Goal: Information Seeking & Learning: Learn about a topic

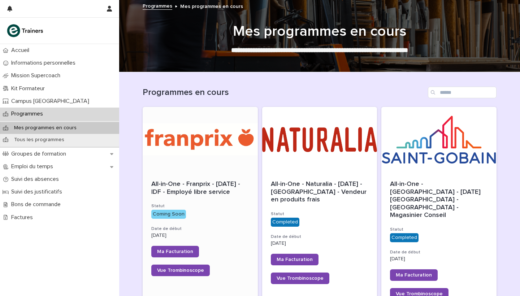
click at [211, 146] on div at bounding box center [200, 139] width 115 height 65
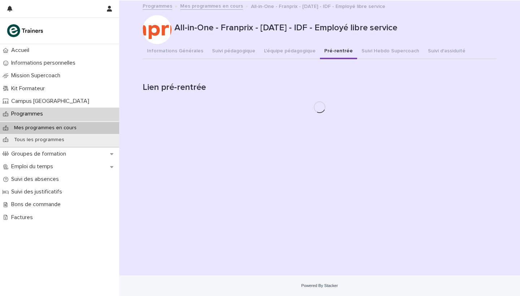
click at [323, 51] on button "Pré-rentrée" at bounding box center [338, 51] width 37 height 15
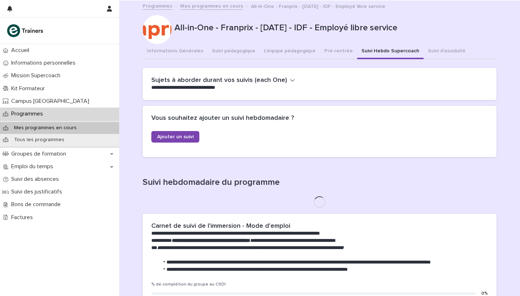
click at [365, 54] on button "Suivi Hebdo Supercoach" at bounding box center [390, 51] width 66 height 15
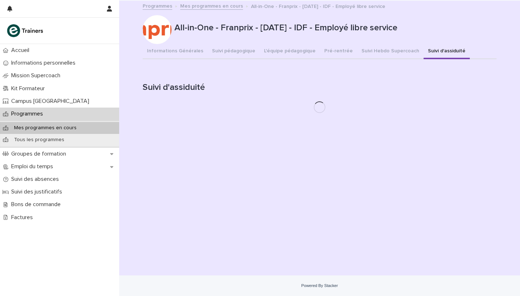
click at [433, 48] on button "Suivi d'assiduité" at bounding box center [446, 51] width 46 height 15
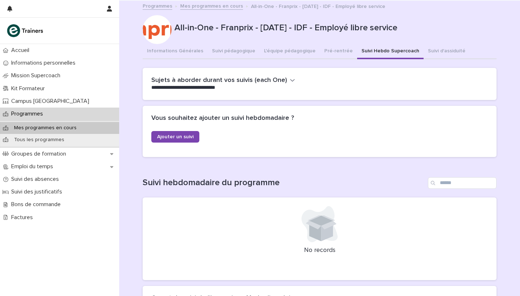
click at [367, 49] on button "Suivi Hebdo Supercoach" at bounding box center [390, 51] width 66 height 15
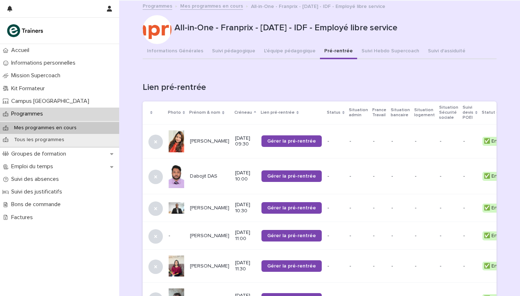
click at [328, 51] on button "Pré-rentrée" at bounding box center [338, 51] width 37 height 15
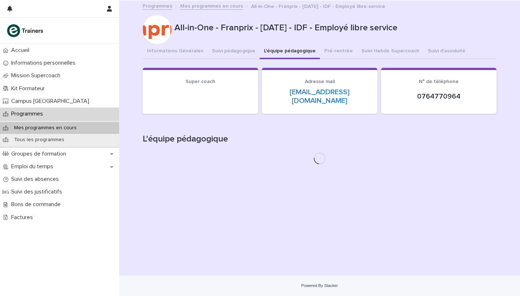
click at [289, 49] on button "L'équipe pédagogique" at bounding box center [289, 51] width 60 height 15
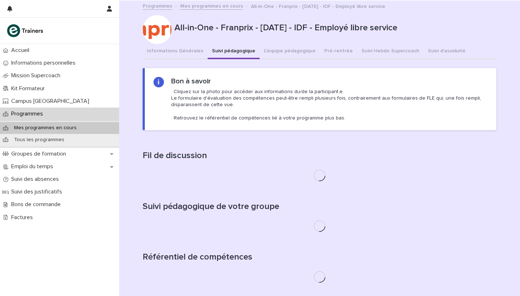
click at [229, 52] on button "Suivi pédagogique" at bounding box center [233, 51] width 52 height 15
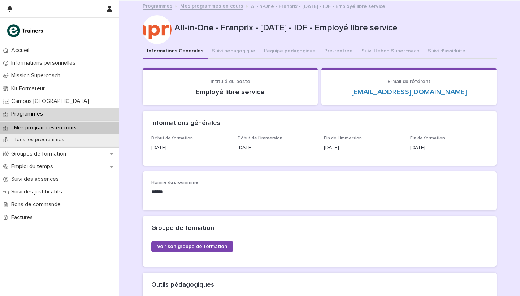
click at [185, 53] on button "Informations Générales" at bounding box center [175, 51] width 65 height 15
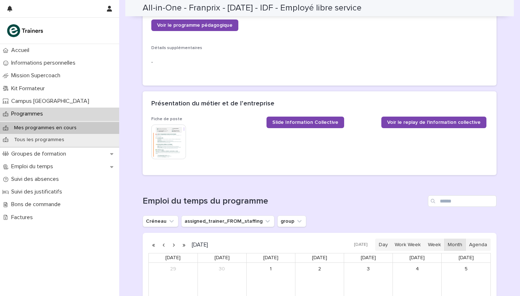
scroll to position [277, 0]
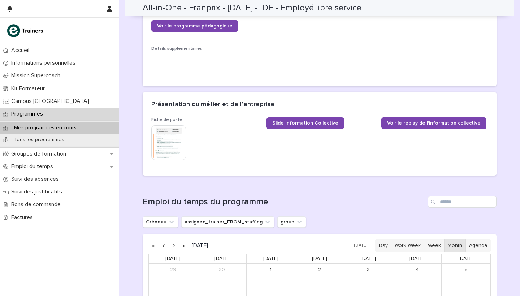
click at [177, 144] on img at bounding box center [168, 142] width 35 height 35
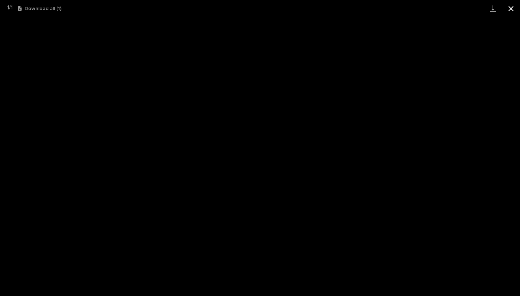
click at [510, 12] on button "Close gallery" at bounding box center [511, 8] width 18 height 17
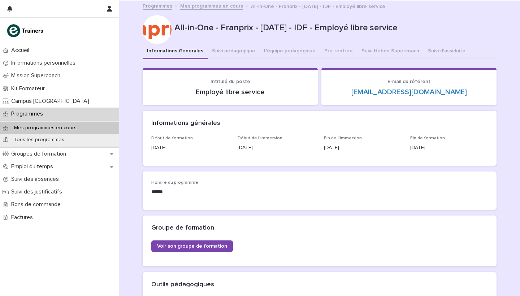
scroll to position [0, 0]
click at [180, 51] on button "Informations Générales" at bounding box center [175, 51] width 65 height 15
click at [185, 51] on button "Informations Générales" at bounding box center [175, 51] width 65 height 15
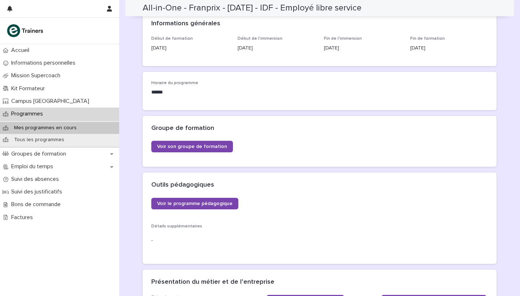
scroll to position [100, 0]
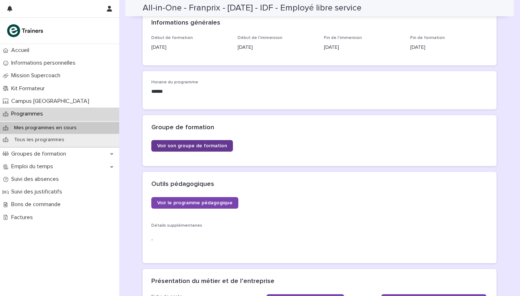
click at [203, 145] on span "Voir son groupe de formation" at bounding box center [192, 145] width 70 height 5
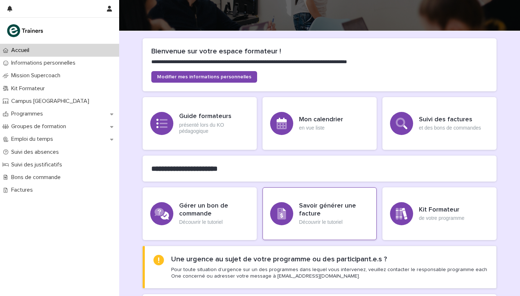
scroll to position [40, 0]
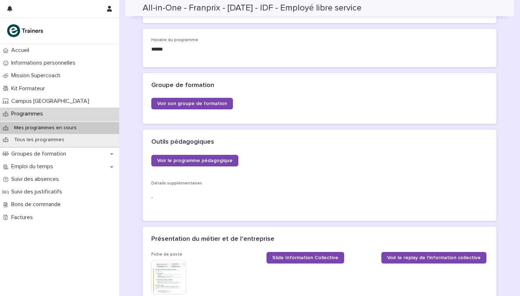
scroll to position [156, 0]
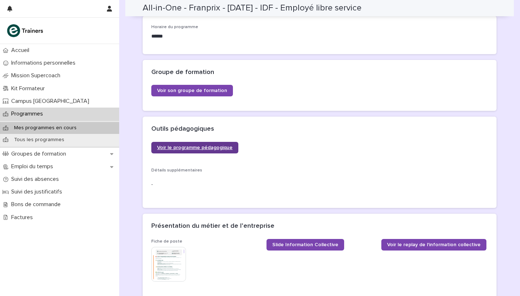
click at [210, 147] on span "Voir le programme pédagogique" at bounding box center [194, 147] width 75 height 5
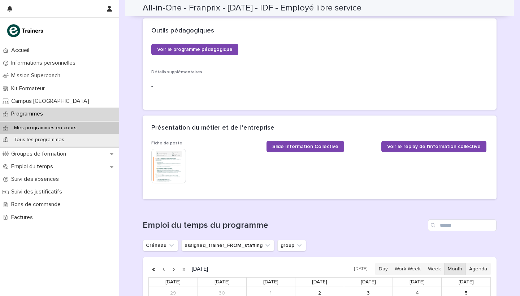
scroll to position [293, 0]
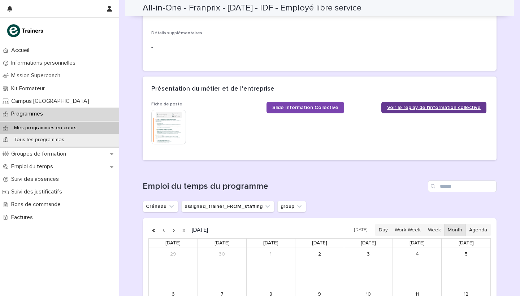
click at [398, 108] on link "Voir le replay de l'information collective" at bounding box center [433, 108] width 105 height 12
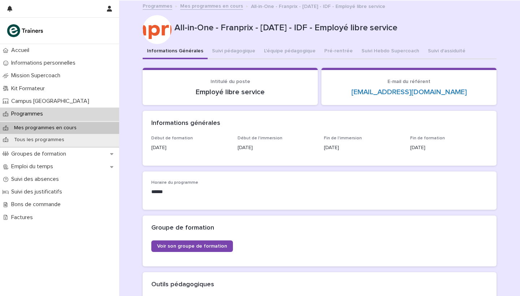
scroll to position [0, 0]
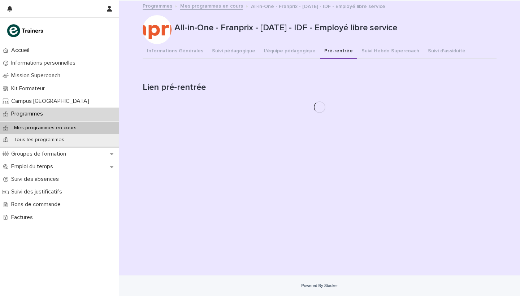
click at [332, 56] on button "Pré-rentrée" at bounding box center [338, 51] width 37 height 15
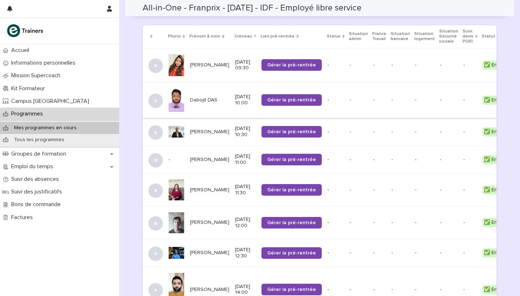
scroll to position [75, 0]
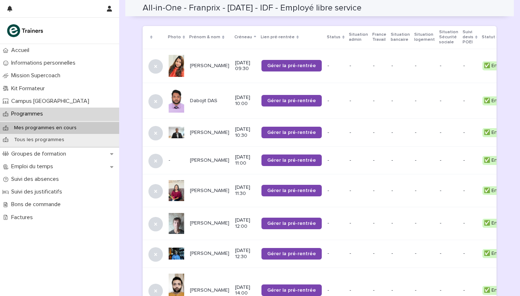
click at [205, 65] on p "[PERSON_NAME]" at bounding box center [209, 66] width 39 height 6
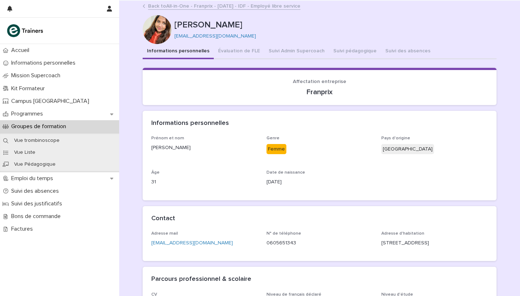
click at [188, 5] on link "Back to All-in-One - Franprix - 31 - Octobre 2025 - IDF - Employé libre service" at bounding box center [224, 5] width 152 height 8
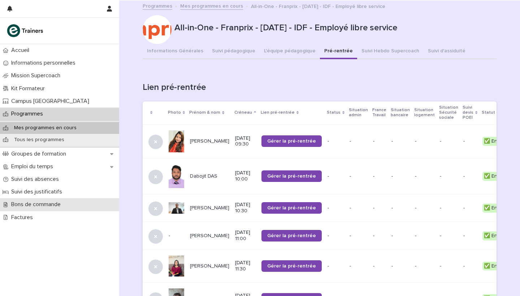
click at [52, 203] on p "Bons de commande" at bounding box center [37, 204] width 58 height 7
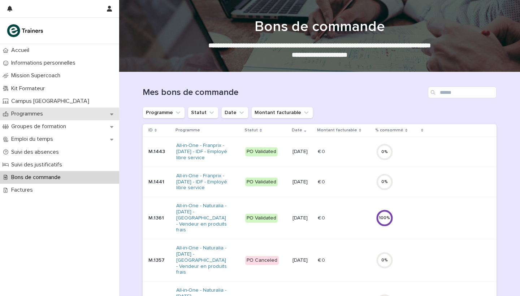
click at [51, 111] on div "Programmes" at bounding box center [59, 114] width 119 height 13
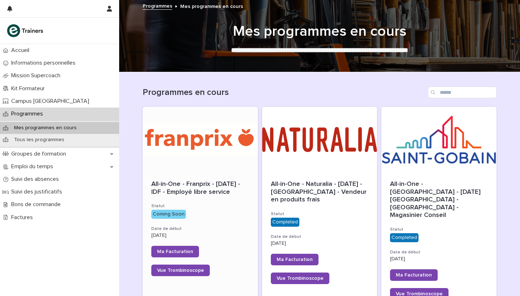
click at [196, 137] on div at bounding box center [200, 139] width 115 height 65
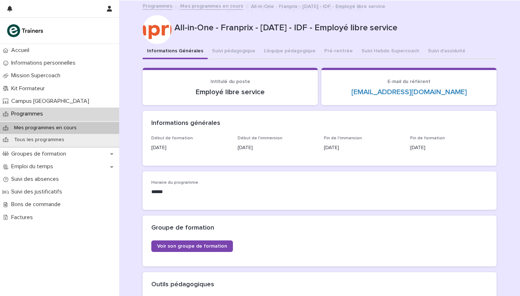
scroll to position [45, 0]
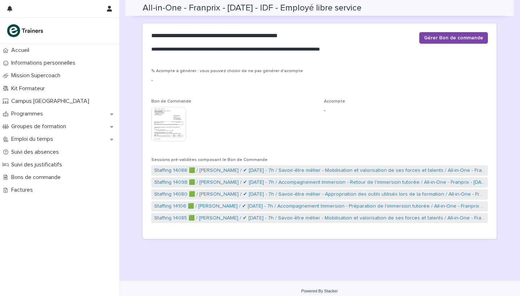
scroll to position [23, 0]
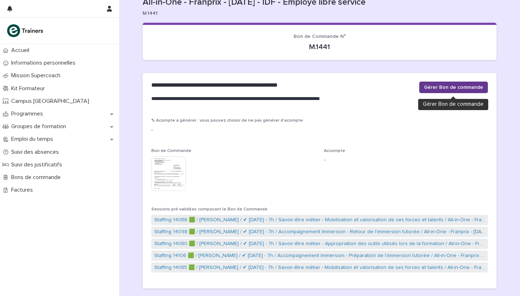
click at [445, 87] on span "Gérer Bon de commande" at bounding box center [453, 87] width 59 height 7
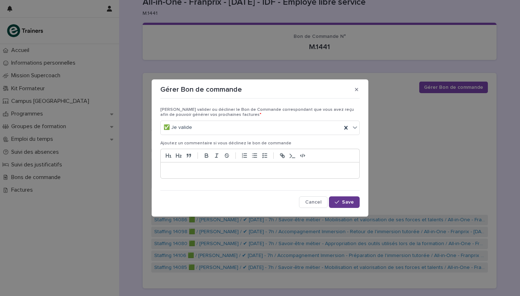
click at [347, 201] on span "Save" at bounding box center [348, 202] width 12 height 5
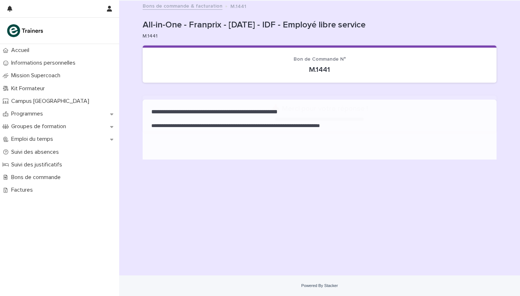
scroll to position [0, 0]
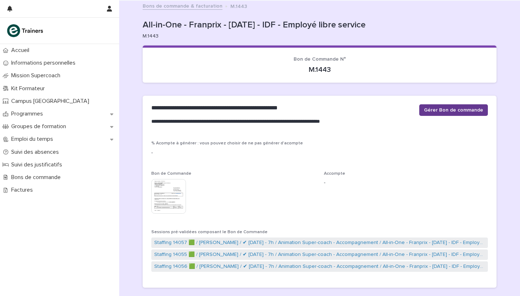
click at [447, 111] on span "Gérer Bon de commande" at bounding box center [453, 109] width 59 height 7
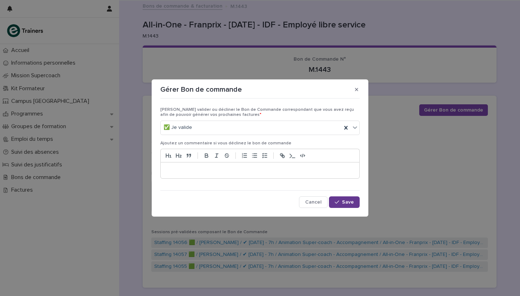
click at [346, 200] on span "Save" at bounding box center [348, 202] width 12 height 5
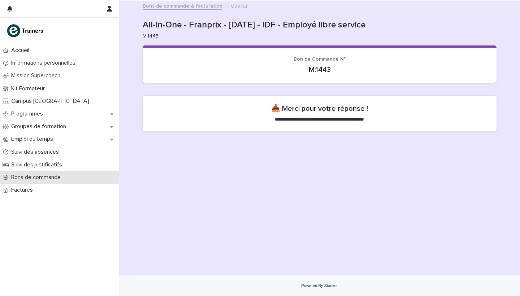
click at [43, 172] on div "Bons de commande" at bounding box center [59, 177] width 119 height 13
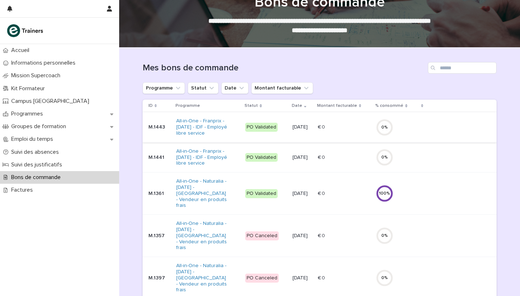
scroll to position [25, 0]
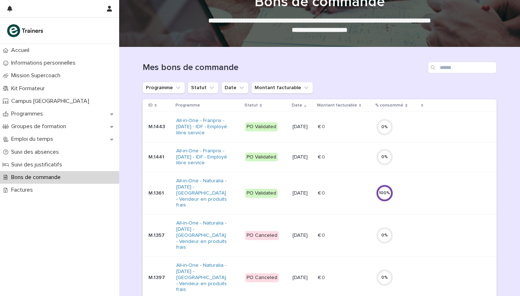
click at [351, 132] on div "€ 0 € 0" at bounding box center [344, 127] width 52 height 12
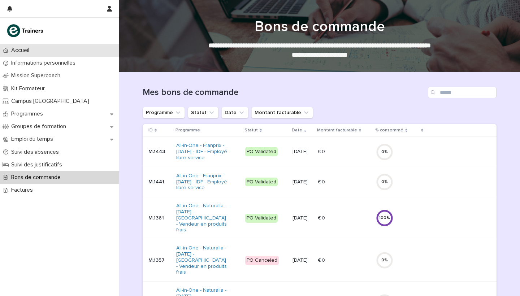
scroll to position [50, 0]
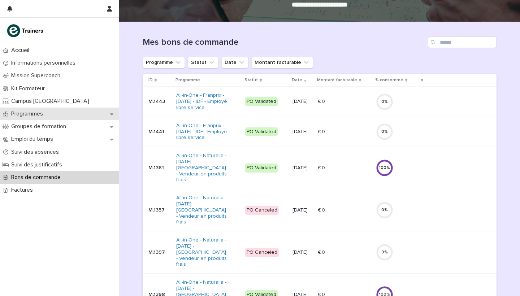
click at [37, 113] on p "Programmes" at bounding box center [28, 113] width 40 height 7
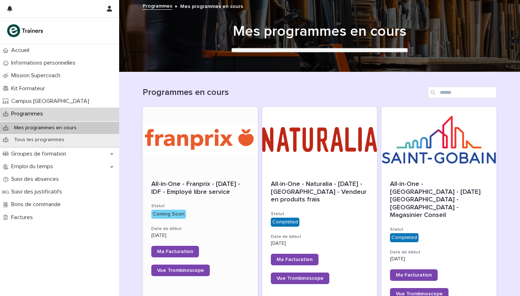
click at [197, 132] on div at bounding box center [200, 139] width 115 height 65
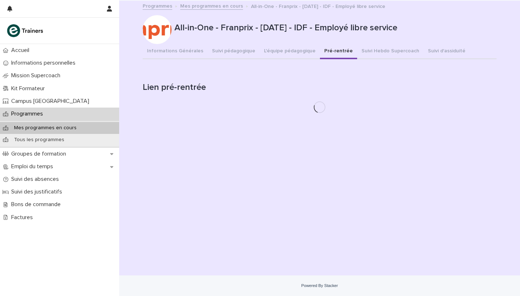
click at [330, 49] on button "Pré-rentrée" at bounding box center [338, 51] width 37 height 15
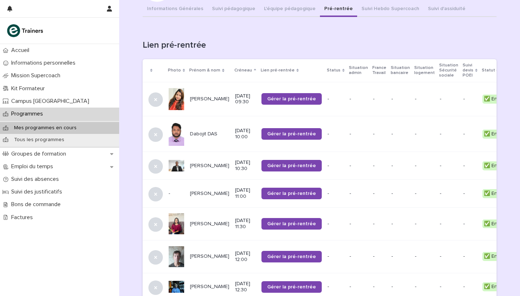
scroll to position [64, 0]
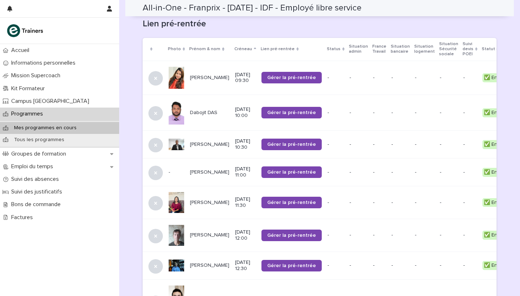
click at [192, 75] on p "[PERSON_NAME]" at bounding box center [209, 78] width 39 height 6
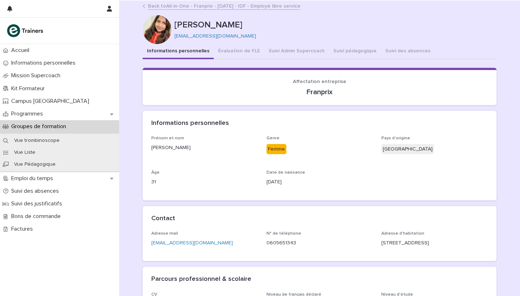
click at [214, 8] on link "Back to All-in-One - Franprix - 31 - Octobre 2025 - IDF - Employé libre service" at bounding box center [224, 5] width 152 height 8
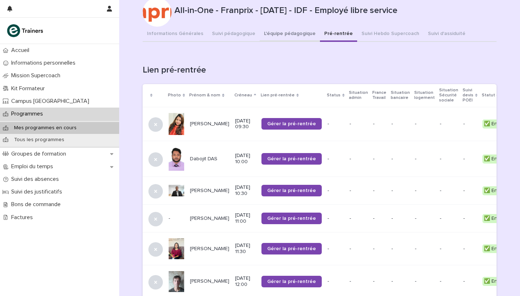
scroll to position [18, 0]
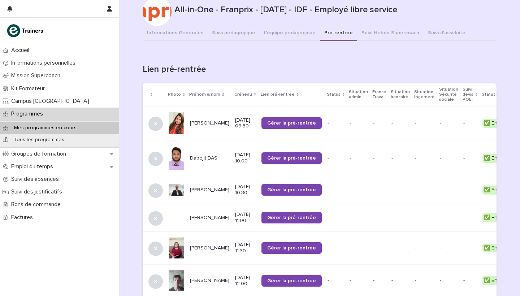
click at [207, 155] on p "Dabojit DAS" at bounding box center [209, 158] width 39 height 6
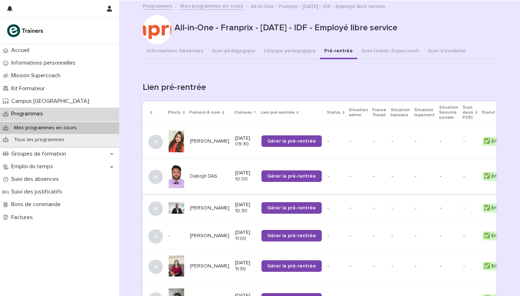
scroll to position [68, 0]
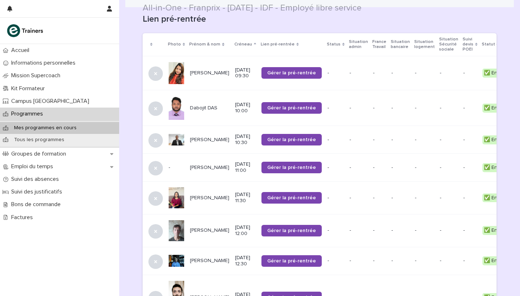
click at [194, 137] on p "[PERSON_NAME]" at bounding box center [209, 140] width 39 height 6
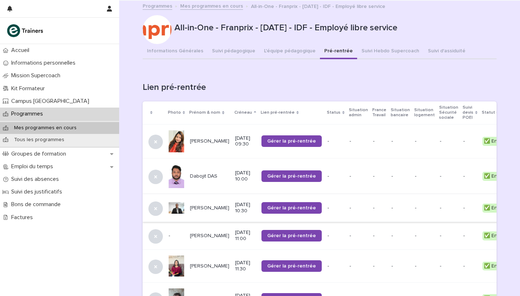
click at [201, 233] on p "[PERSON_NAME]" at bounding box center [209, 236] width 39 height 6
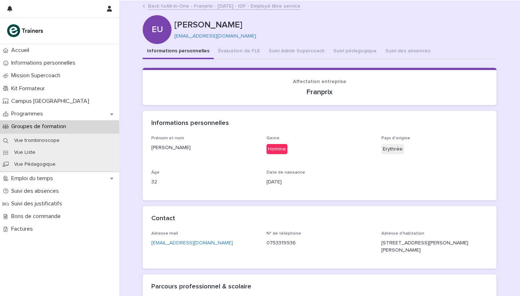
click at [187, 9] on link "Back to All-in-One - Franprix - 31 - Octobre 2025 - IDF - Employé libre service" at bounding box center [224, 5] width 152 height 8
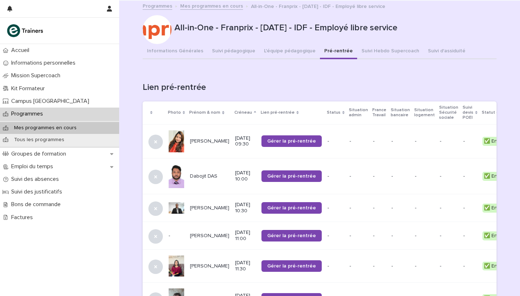
click at [205, 264] on p "[PERSON_NAME]" at bounding box center [209, 266] width 39 height 6
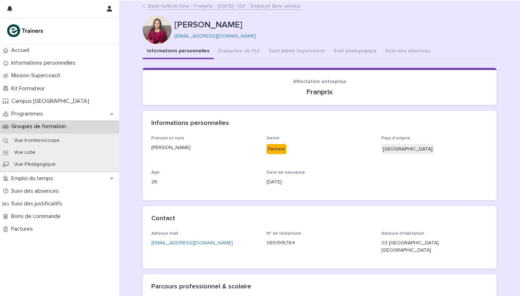
click at [258, 9] on link "Back to All-in-One - Franprix - 31 - Octobre 2025 - IDF - Employé libre service" at bounding box center [224, 5] width 152 height 8
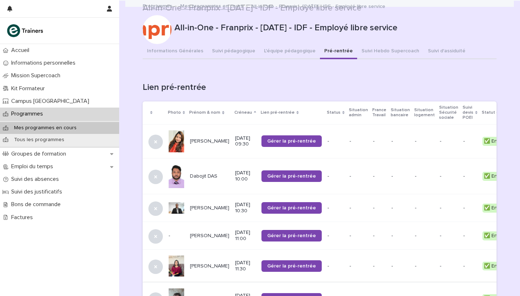
scroll to position [136, 0]
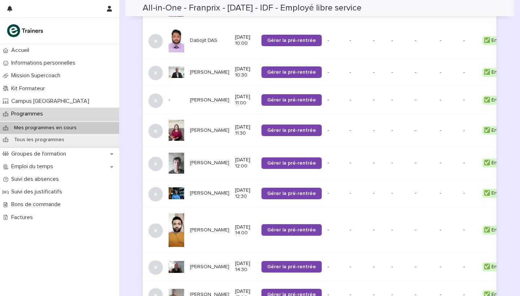
click at [200, 160] on p "[PERSON_NAME]" at bounding box center [209, 163] width 39 height 6
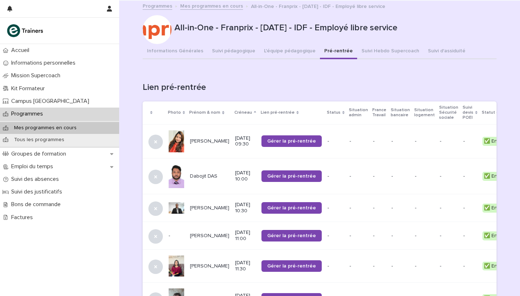
click at [206, 186] on td "Dabojit DAS" at bounding box center [209, 176] width 45 height 36
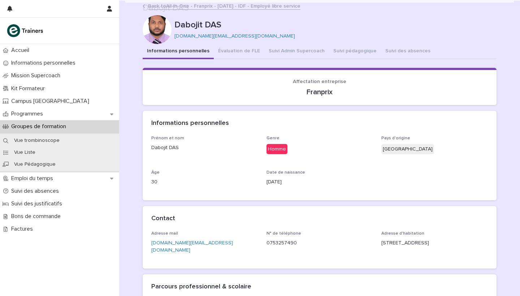
scroll to position [77, 0]
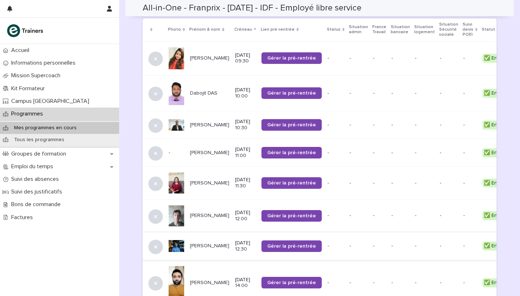
scroll to position [222, 0]
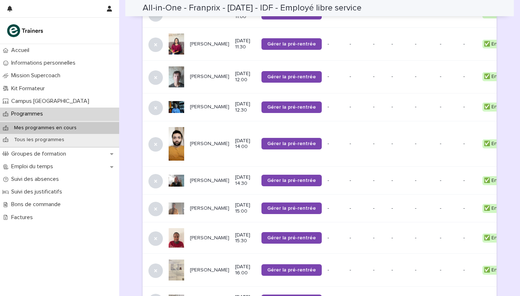
click at [204, 104] on p "[PERSON_NAME]" at bounding box center [209, 107] width 39 height 6
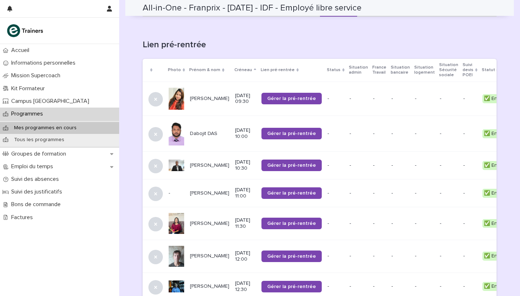
scroll to position [285, 0]
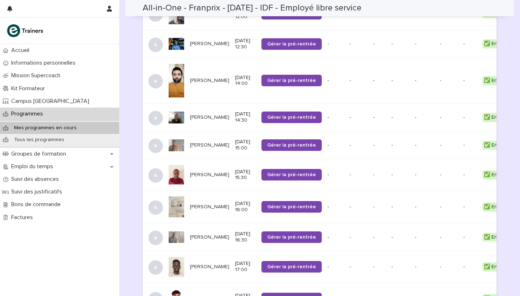
click at [199, 78] on p "[PERSON_NAME]" at bounding box center [209, 81] width 39 height 6
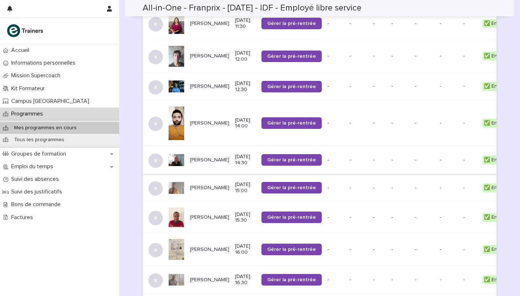
scroll to position [286, 0]
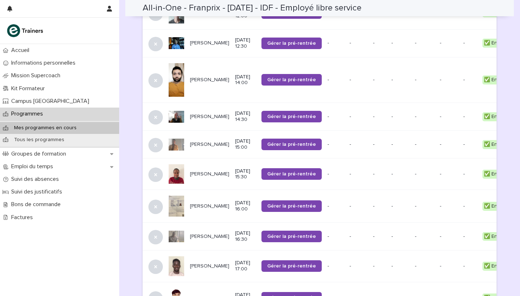
click at [205, 114] on p "[PERSON_NAME]" at bounding box center [209, 117] width 39 height 6
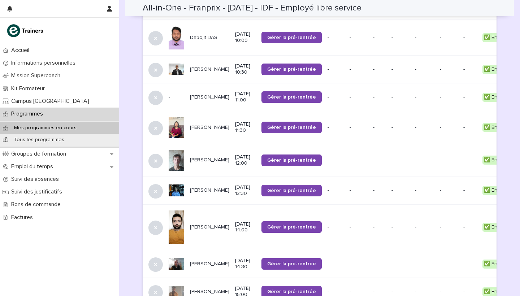
scroll to position [279, 0]
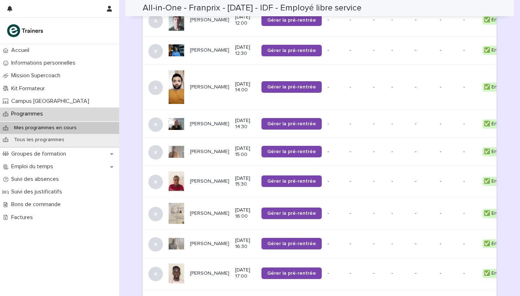
click at [201, 149] on p "[PERSON_NAME]" at bounding box center [209, 152] width 39 height 6
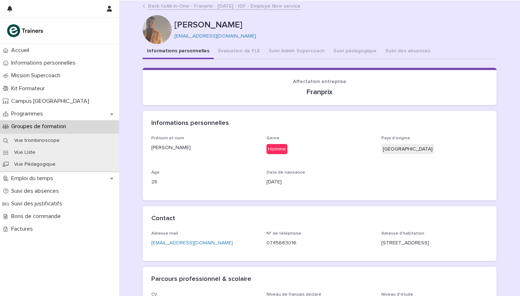
click at [167, 4] on link "Back to All-in-One - Franprix - 31 - Octobre 2025 - IDF - Employé libre service" at bounding box center [224, 5] width 152 height 8
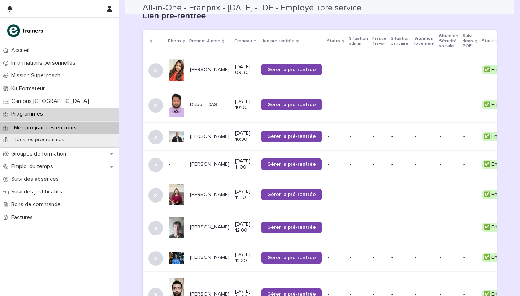
scroll to position [362, 0]
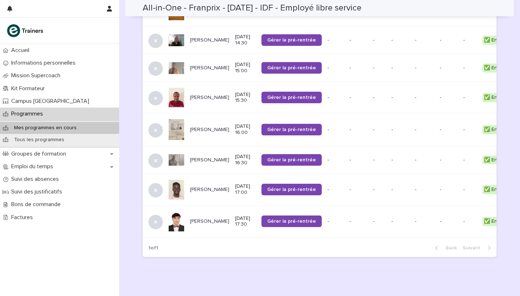
click at [203, 92] on div "[PERSON_NAME]" at bounding box center [209, 98] width 39 height 12
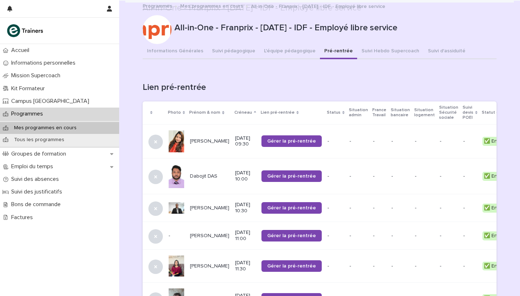
scroll to position [367, 0]
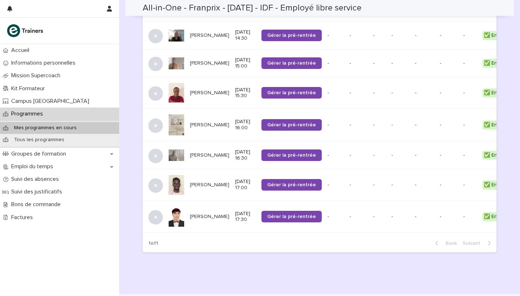
click at [194, 122] on p "[PERSON_NAME]" at bounding box center [209, 125] width 39 height 6
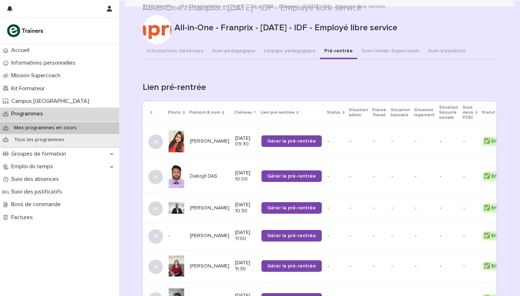
scroll to position [372, 0]
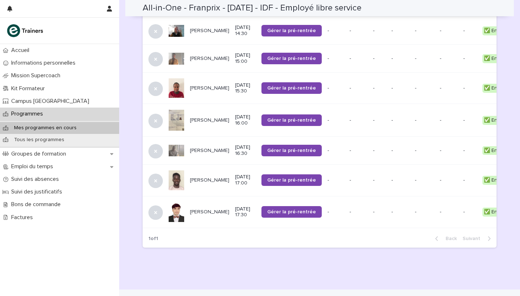
click at [206, 148] on p "[PERSON_NAME]" at bounding box center [209, 151] width 39 height 6
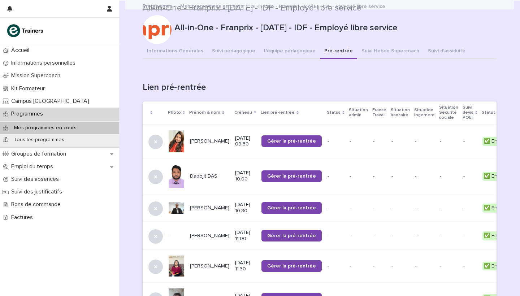
scroll to position [372, 0]
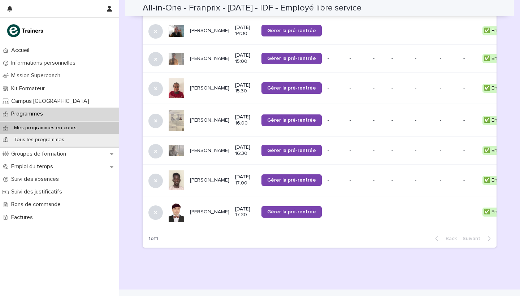
click at [200, 177] on p "[PERSON_NAME]" at bounding box center [209, 180] width 39 height 6
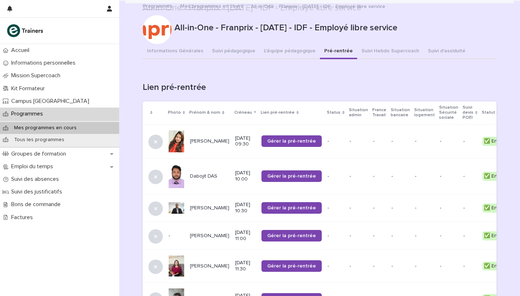
scroll to position [372, 0]
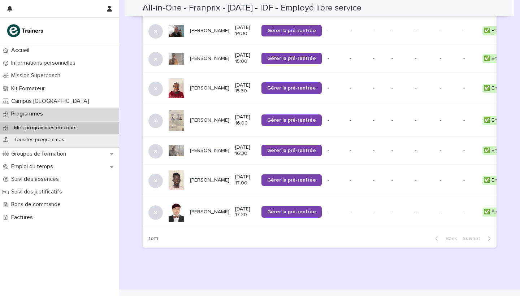
click at [195, 209] on p "[PERSON_NAME]" at bounding box center [209, 212] width 39 height 6
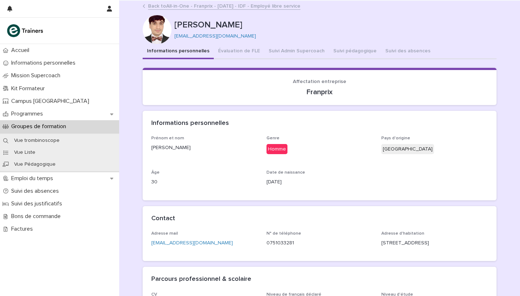
click at [216, 12] on div "Ilham MIAKHIL Ilham MIAKHIL ilhammiakhil1919@gmail.com Sorry, there was an erro…" at bounding box center [320, 179] width 354 height 356
click at [224, 7] on link "Back to All-in-One - Franprix - 31 - Octobre 2025 - IDF - Employé libre service" at bounding box center [224, 5] width 152 height 8
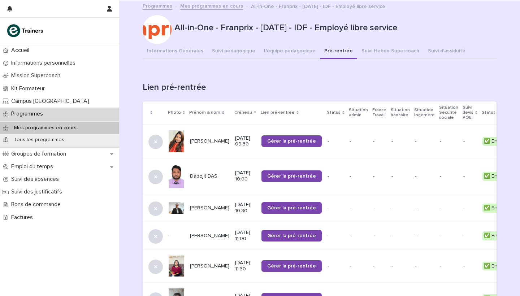
click at [205, 138] on p "[PERSON_NAME]" at bounding box center [209, 141] width 39 height 6
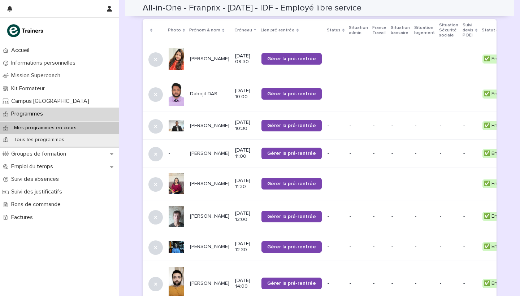
scroll to position [102, 0]
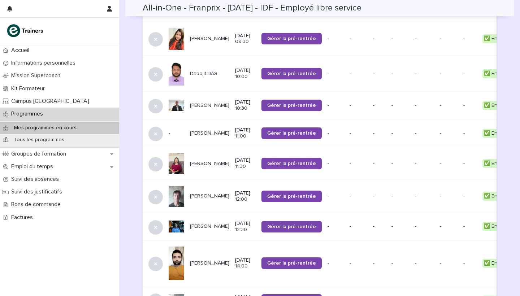
click at [202, 73] on div "Dabojit DAS" at bounding box center [209, 74] width 39 height 12
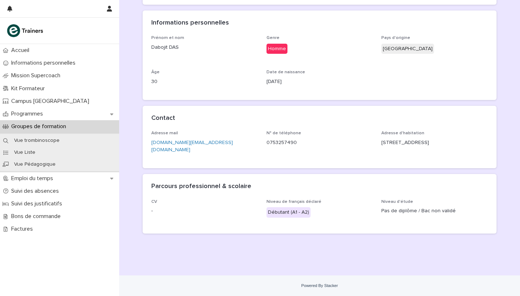
scroll to position [97, 0]
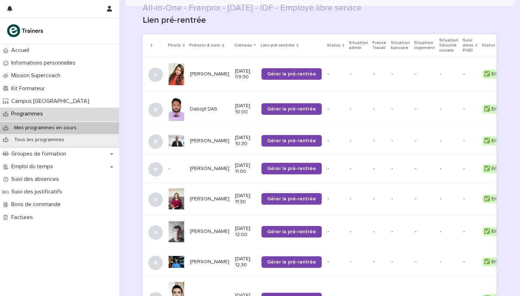
scroll to position [69, 0]
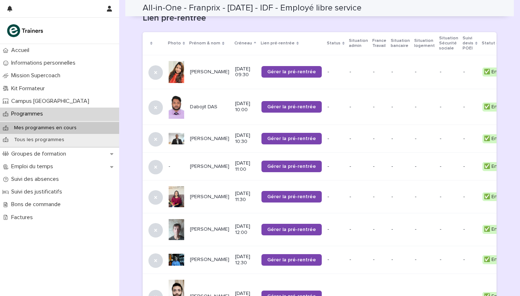
click at [201, 136] on p "[PERSON_NAME]" at bounding box center [209, 139] width 39 height 6
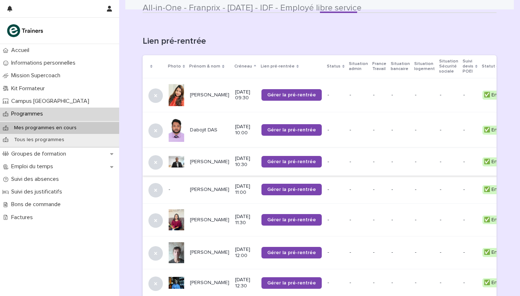
scroll to position [55, 0]
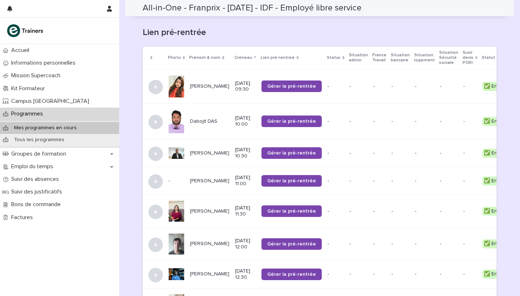
click at [199, 150] on p "[PERSON_NAME]" at bounding box center [209, 153] width 39 height 6
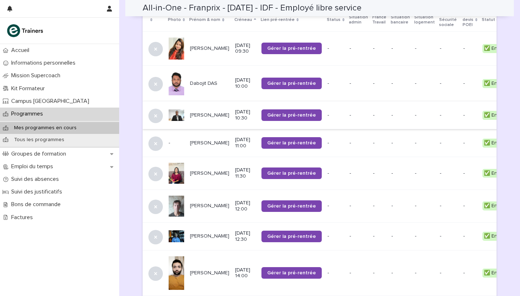
scroll to position [103, 0]
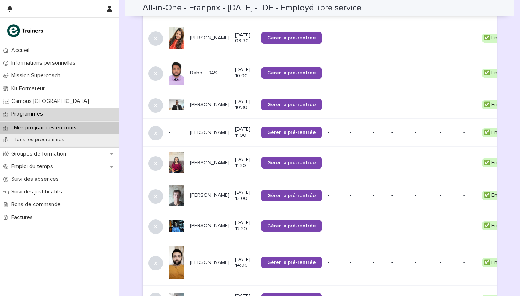
click at [206, 130] on p "[PERSON_NAME]" at bounding box center [209, 133] width 39 height 6
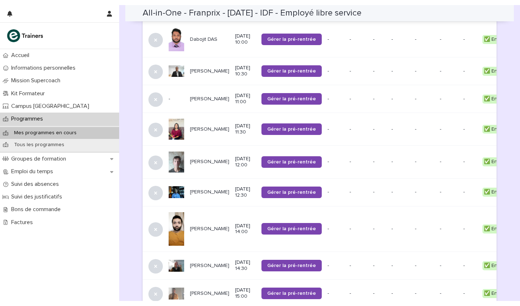
scroll to position [159, 0]
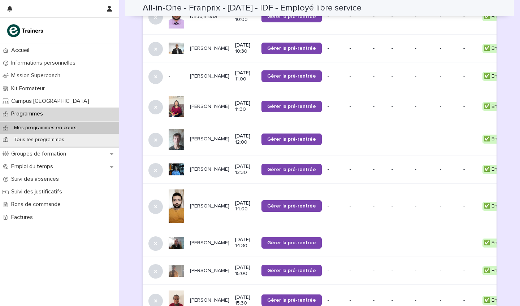
click at [203, 73] on p "[PERSON_NAME]" at bounding box center [209, 76] width 39 height 6
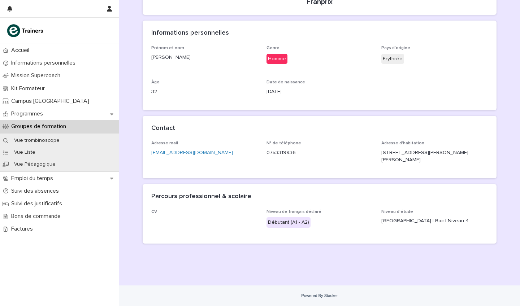
scroll to position [87, 0]
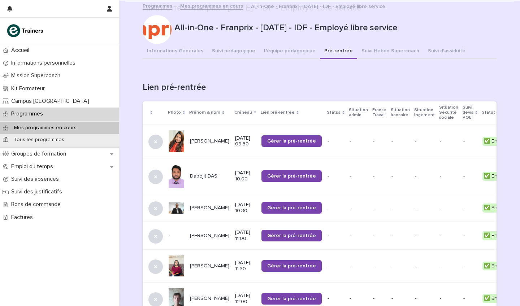
scroll to position [121, 0]
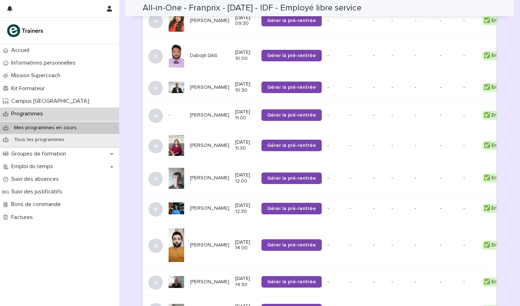
click at [197, 143] on p "[PERSON_NAME]" at bounding box center [209, 146] width 39 height 6
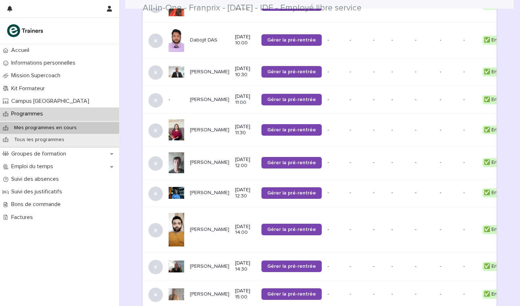
scroll to position [136, 0]
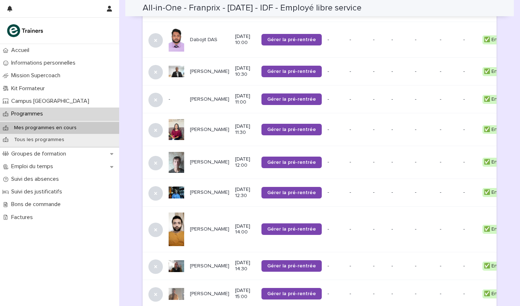
click at [200, 159] on p "[PERSON_NAME]" at bounding box center [209, 162] width 39 height 6
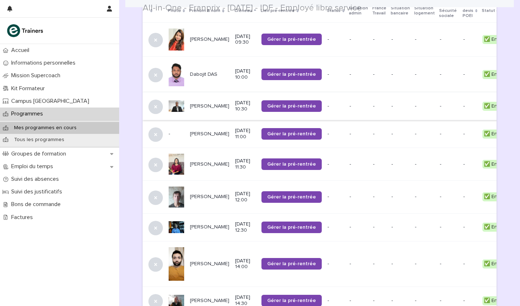
scroll to position [103, 0]
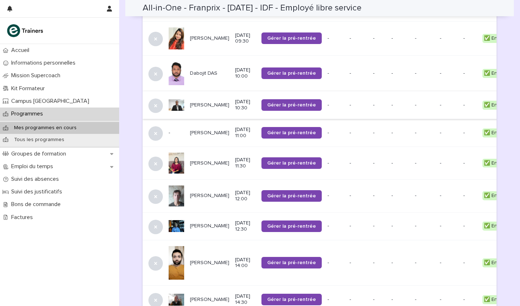
click at [206, 223] on p "[PERSON_NAME]" at bounding box center [209, 226] width 39 height 6
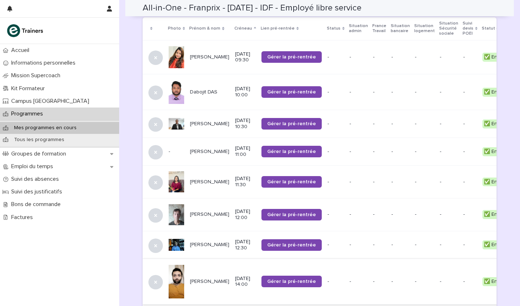
scroll to position [229, 0]
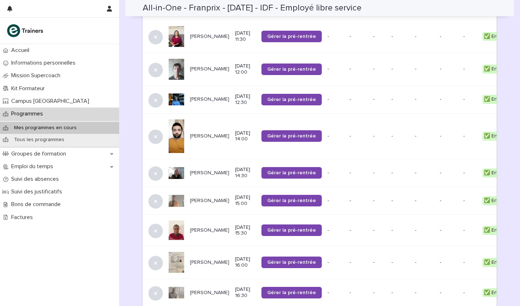
click at [201, 133] on p "[PERSON_NAME]" at bounding box center [209, 136] width 39 height 6
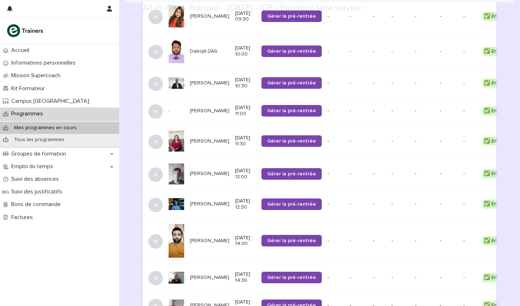
scroll to position [128, 0]
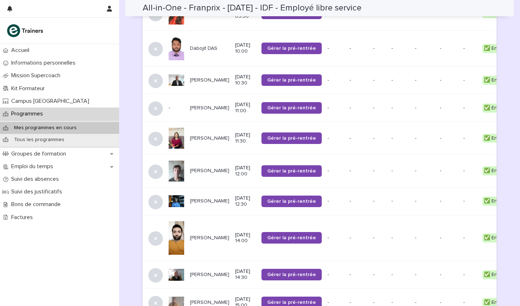
click at [203, 272] on p "[PERSON_NAME]" at bounding box center [209, 275] width 39 height 6
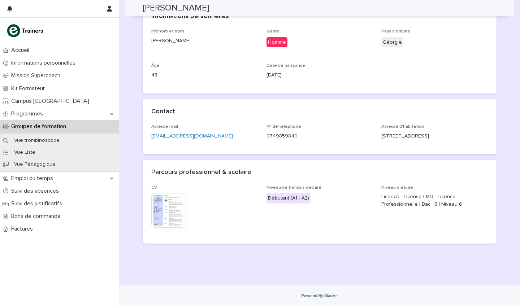
scroll to position [104, 0]
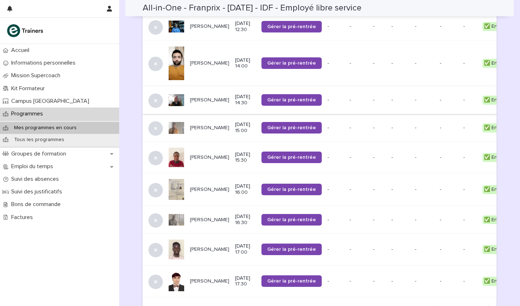
scroll to position [310, 0]
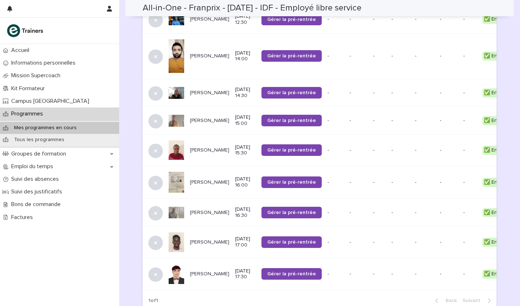
click at [199, 118] on p "[PERSON_NAME]" at bounding box center [209, 121] width 39 height 6
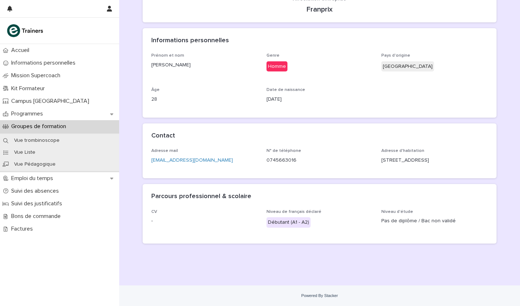
scroll to position [79, 0]
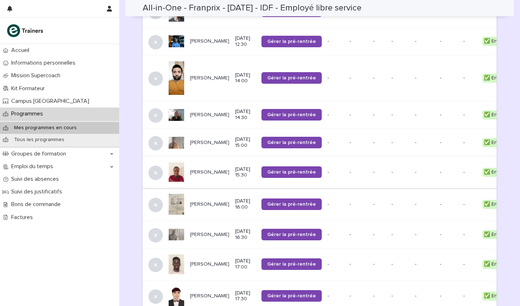
scroll to position [310, 0]
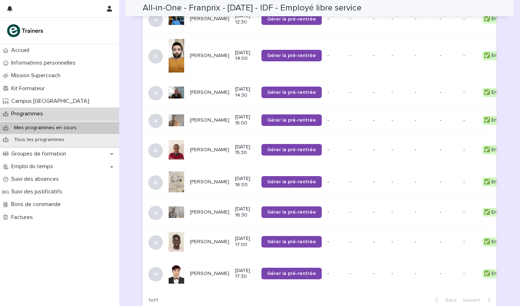
click at [205, 147] on p "[PERSON_NAME]" at bounding box center [209, 150] width 39 height 6
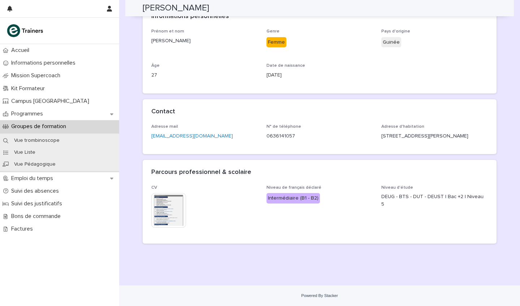
scroll to position [111, 0]
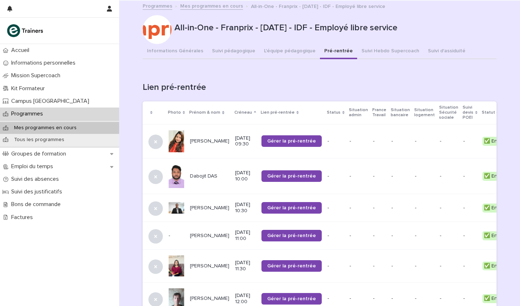
scroll to position [362, 0]
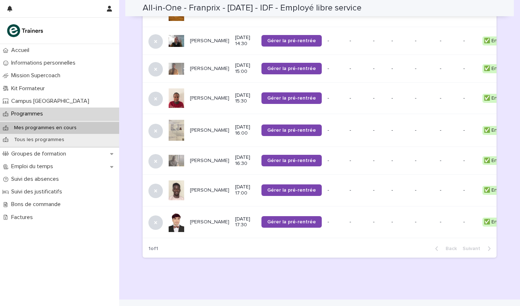
click at [195, 127] on p "[PERSON_NAME]" at bounding box center [209, 130] width 39 height 6
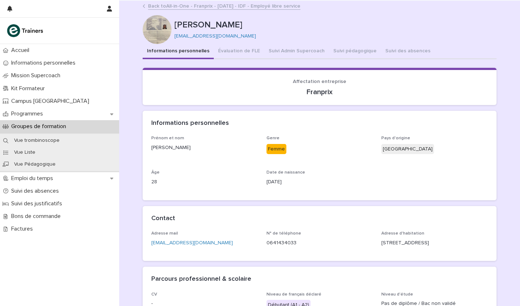
scroll to position [0, 0]
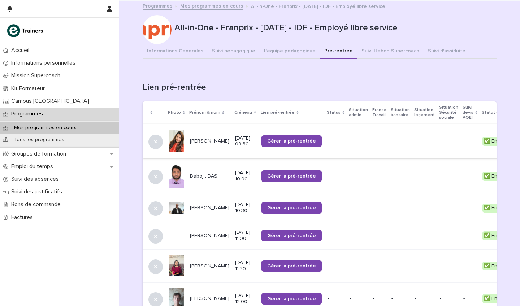
scroll to position [362, 0]
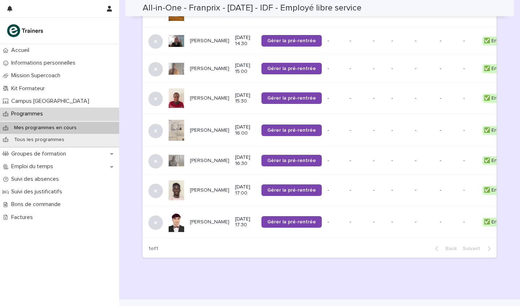
click at [200, 158] on p "[PERSON_NAME]" at bounding box center [209, 161] width 39 height 6
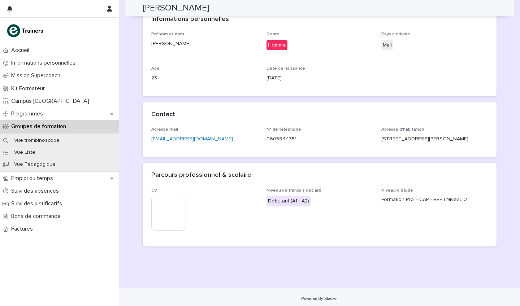
scroll to position [104, 0]
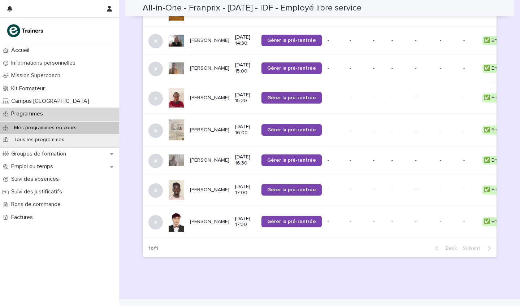
scroll to position [362, 0]
click at [200, 187] on p "[PERSON_NAME]" at bounding box center [209, 190] width 39 height 6
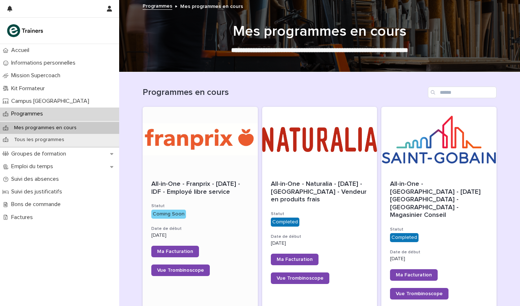
click at [193, 139] on div at bounding box center [200, 139] width 115 height 65
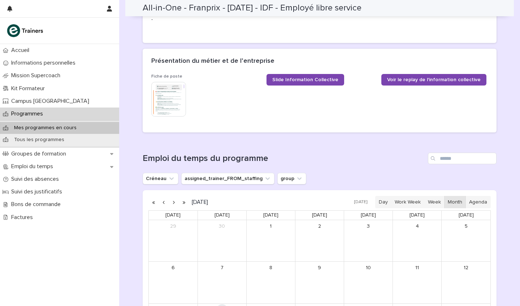
scroll to position [377, 0]
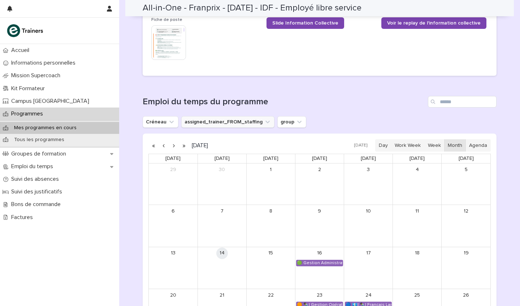
click at [254, 118] on button "assigned_trainer_FROM_staffing" at bounding box center [227, 122] width 93 height 12
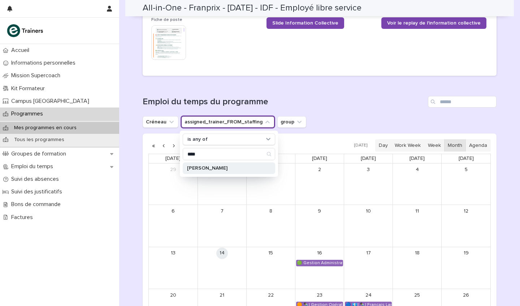
type input "****"
click at [238, 166] on p "Matthieu TAULOU MIROIR" at bounding box center [225, 168] width 76 height 5
click at [332, 97] on h1 "Emploi du temps du programme" at bounding box center [284, 102] width 282 height 10
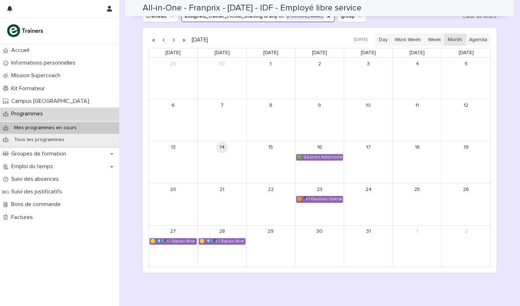
scroll to position [454, 0]
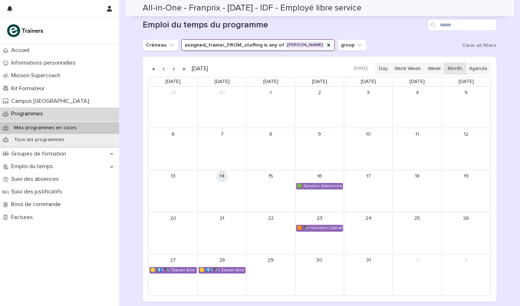
click at [174, 66] on button "button" at bounding box center [173, 69] width 10 height 12
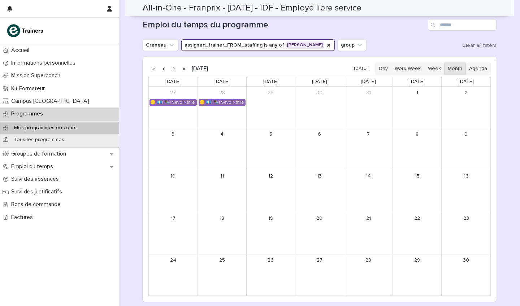
click at [174, 66] on button "button" at bounding box center [173, 69] width 10 height 12
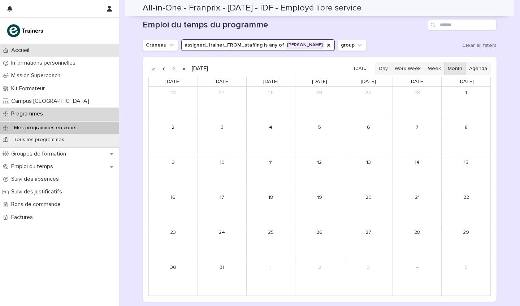
click at [23, 48] on p "Accueil" at bounding box center [21, 50] width 27 height 7
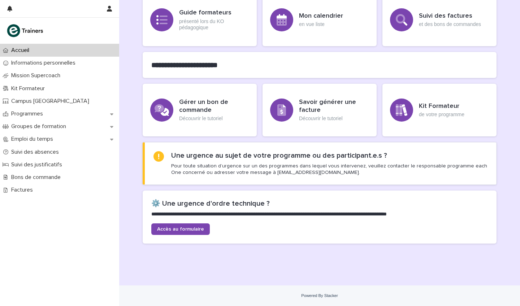
scroll to position [70, 0]
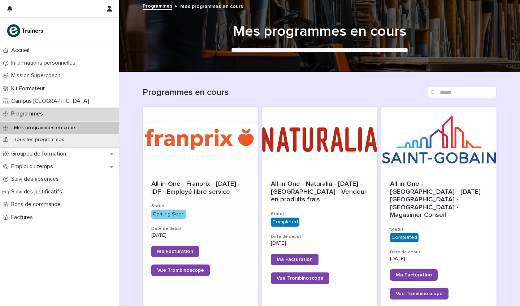
click at [198, 132] on div at bounding box center [200, 139] width 115 height 65
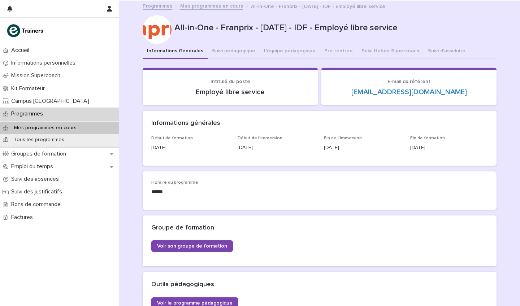
scroll to position [34, 0]
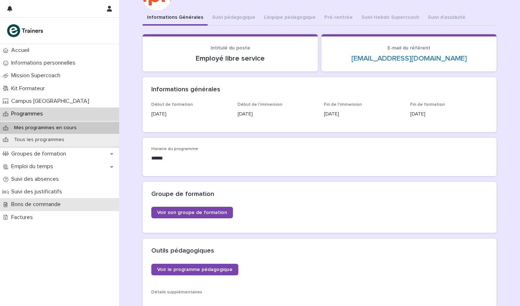
click at [54, 203] on p "Bons de commande" at bounding box center [37, 204] width 58 height 7
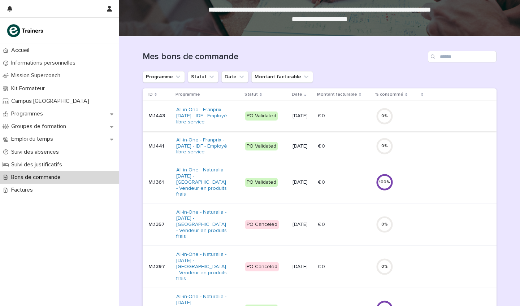
scroll to position [36, 0]
click at [209, 155] on link "All-in-One - Franprix - [DATE] - IDF - Employé libre service" at bounding box center [202, 146] width 52 height 18
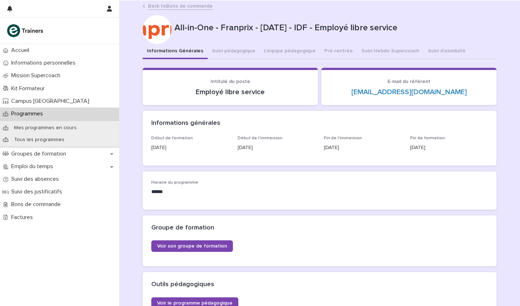
scroll to position [0, 0]
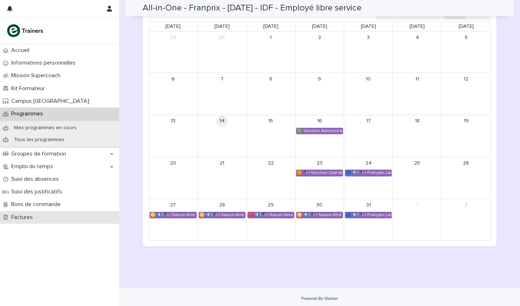
scroll to position [509, 0]
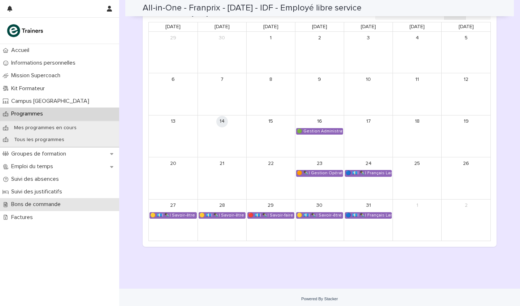
click at [42, 204] on p "Bons de commande" at bounding box center [37, 204] width 58 height 7
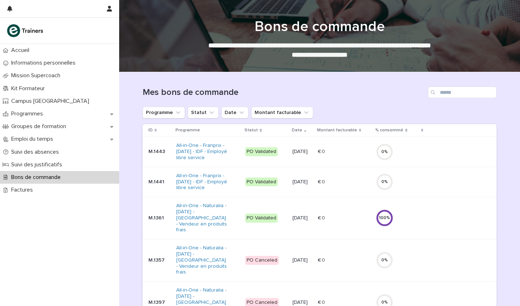
click at [153, 185] on p "M.1441" at bounding box center [159, 182] width 22 height 6
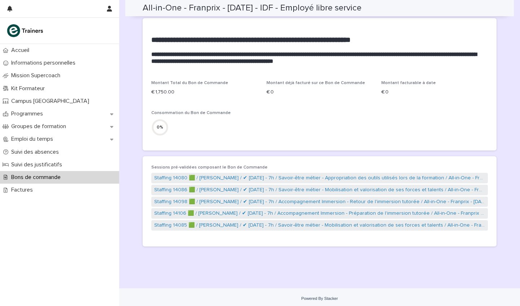
scroll to position [184, 0]
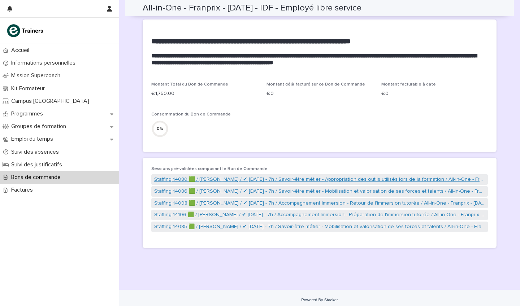
click at [253, 177] on link "Staffing 14080 🟩 / [PERSON_NAME] / ✔ [DATE] - 7h / Savoir-être métier - Appropr…" at bounding box center [319, 180] width 330 height 8
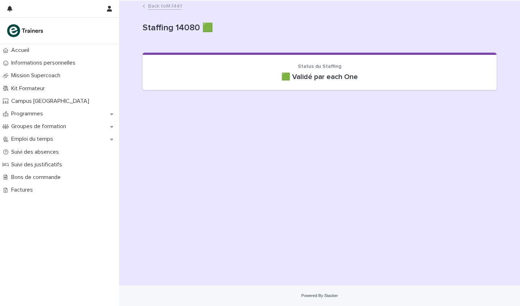
click at [169, 9] on link "Back to M.1441" at bounding box center [165, 5] width 34 height 8
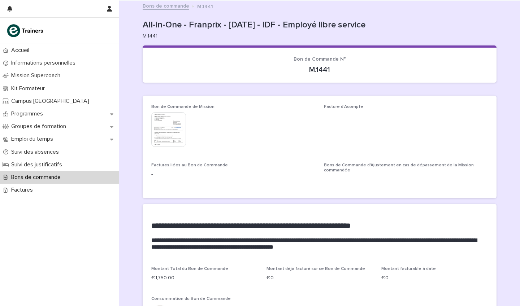
click at [161, 5] on link "Bons de commande" at bounding box center [166, 5] width 47 height 8
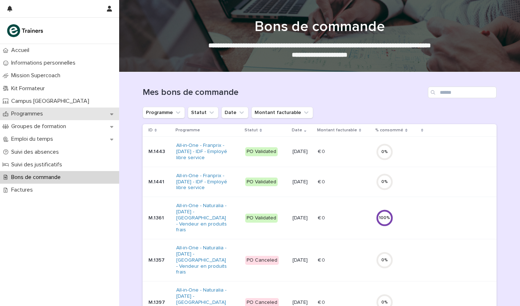
click at [40, 111] on p "Programmes" at bounding box center [28, 113] width 40 height 7
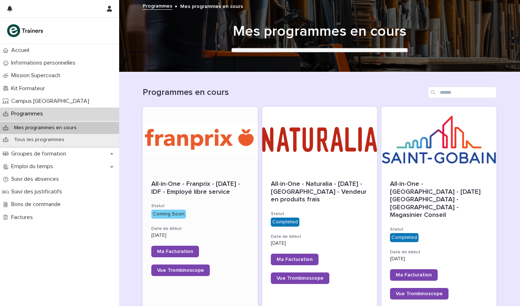
click at [199, 134] on div at bounding box center [200, 139] width 115 height 65
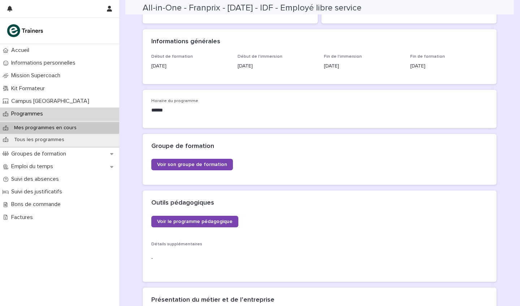
scroll to position [83, 0]
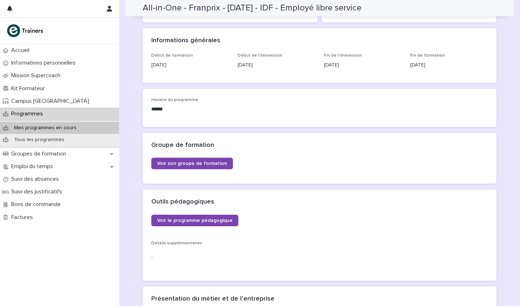
click at [161, 238] on div "Voir le programme pédagogique Détails supplémentaires -" at bounding box center [319, 243] width 336 height 57
click at [189, 241] on span "Détails supplémentaires" at bounding box center [176, 243] width 51 height 4
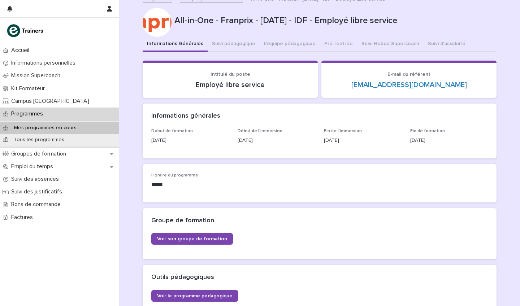
scroll to position [5, 0]
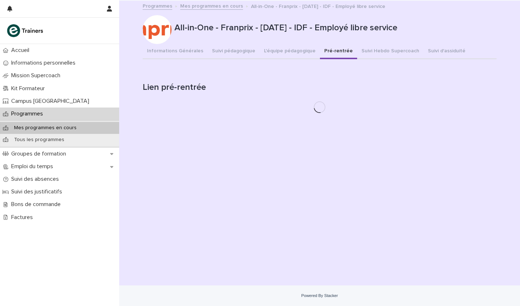
click at [323, 43] on div "All-in-One - Franprix - [DATE] - IDF - Employé libre service All-in-One - Franp…" at bounding box center [320, 60] width 354 height 118
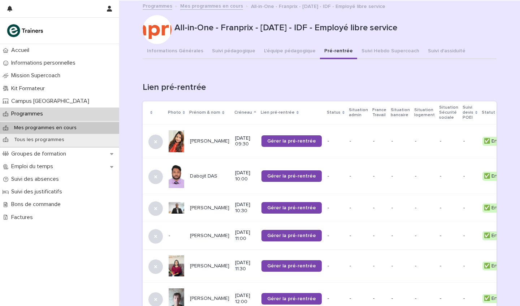
click at [37, 116] on p "Programmes" at bounding box center [28, 113] width 40 height 7
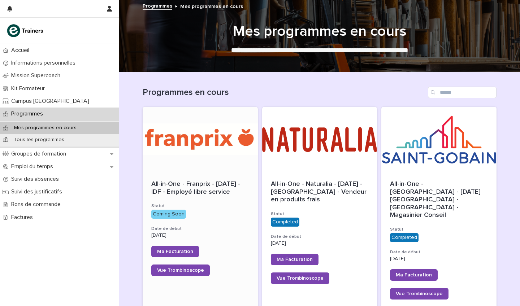
click at [174, 145] on div at bounding box center [200, 139] width 115 height 65
